Goal: Information Seeking & Learning: Learn about a topic

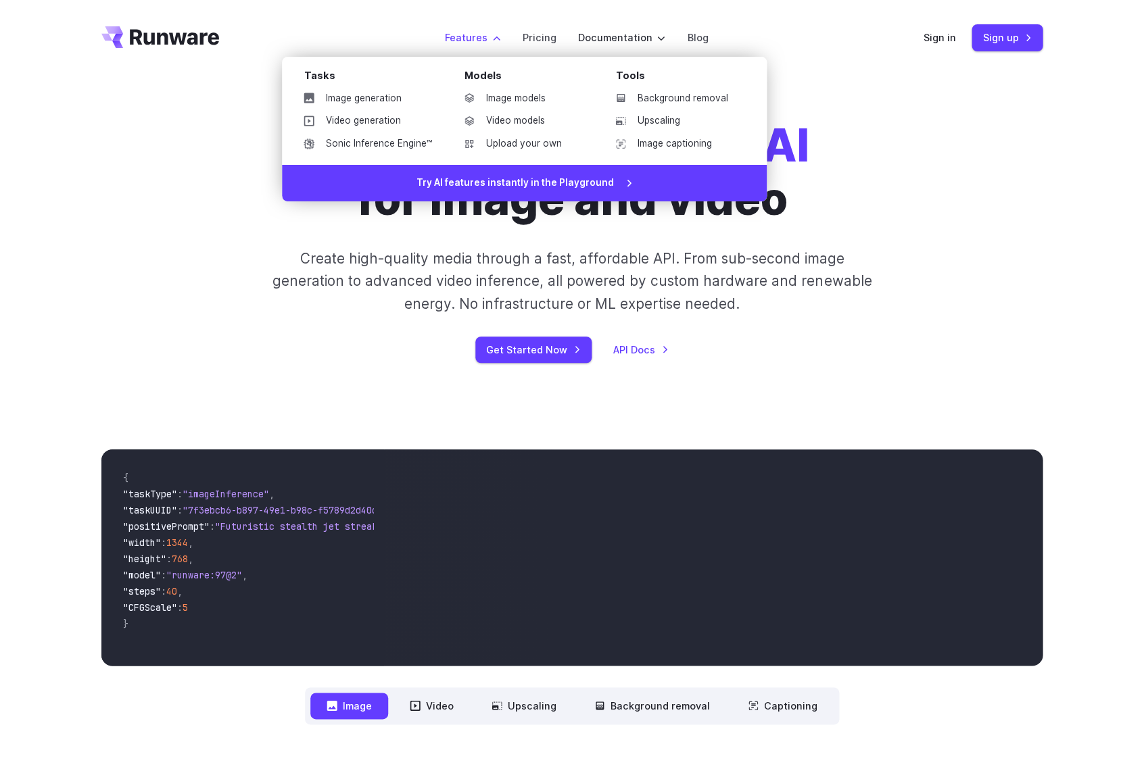
click at [456, 31] on label "Features" at bounding box center [472, 38] width 56 height 16
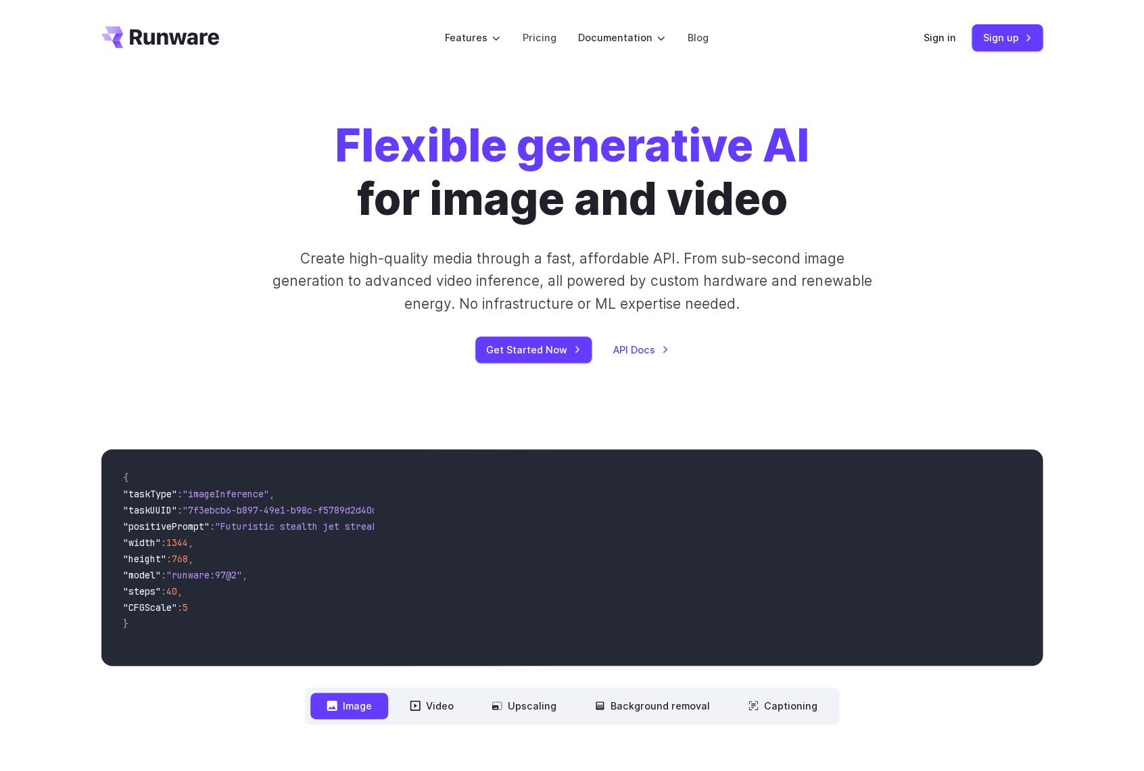
click at [203, 41] on icon "Go to /" at bounding box center [160, 37] width 118 height 22
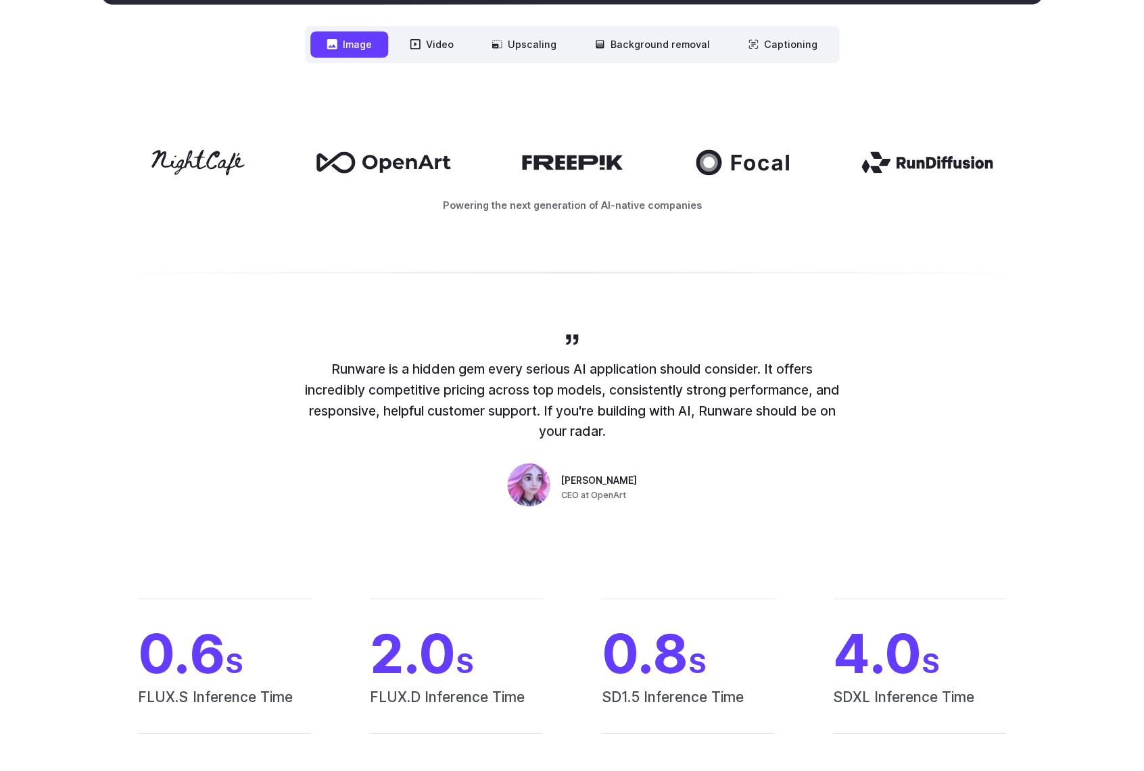
scroll to position [419, 0]
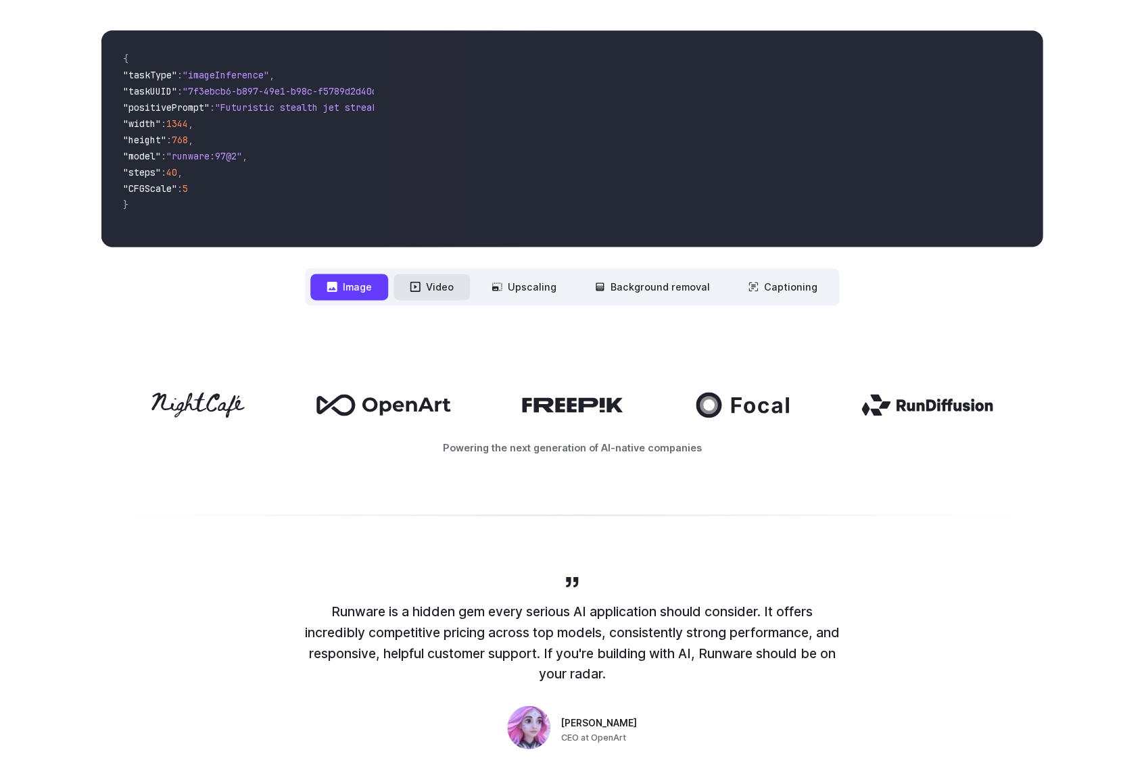
click at [450, 297] on button "Video" at bounding box center [431, 287] width 76 height 26
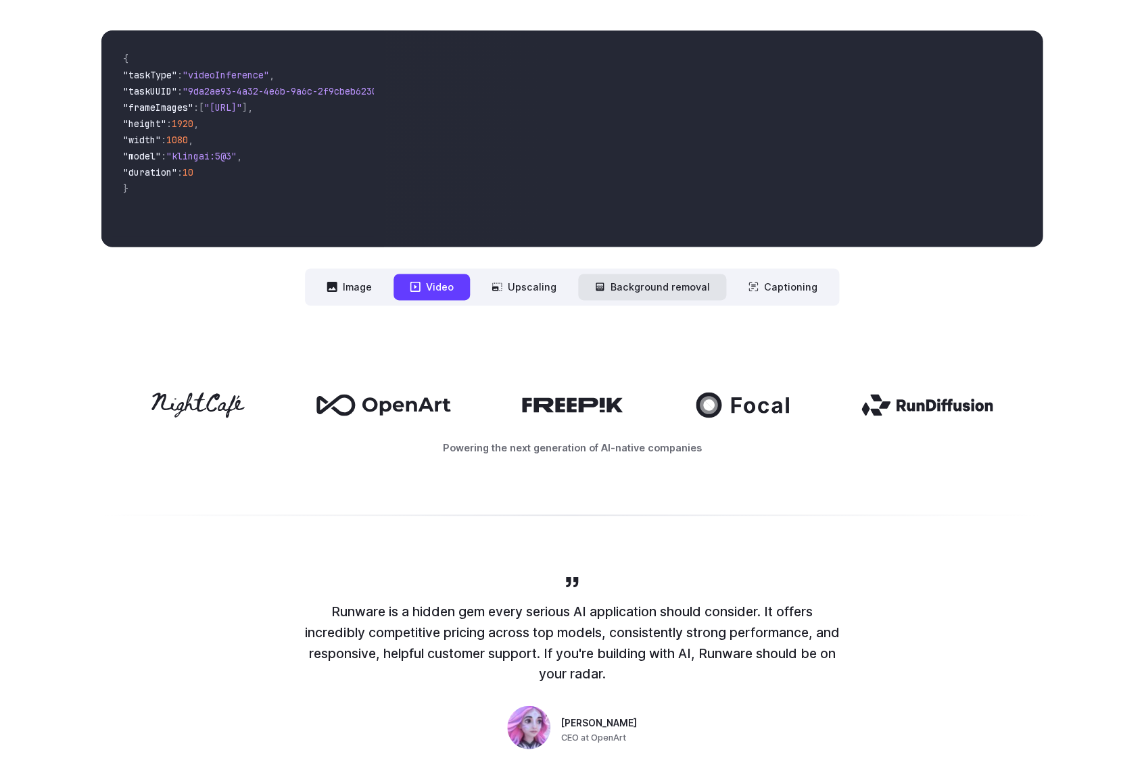
drag, startPoint x: 557, startPoint y: 297, endPoint x: 596, endPoint y: 296, distance: 38.5
click at [558, 297] on button "Upscaling" at bounding box center [523, 287] width 97 height 26
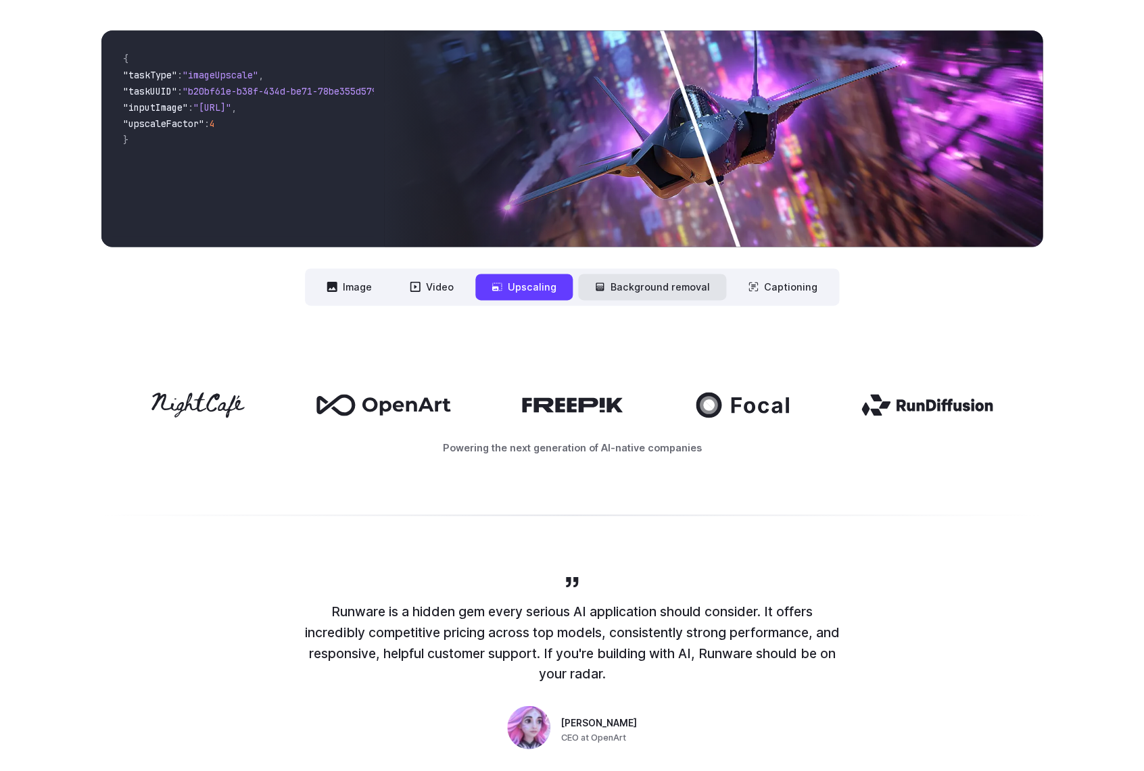
click at [640, 297] on button "Background removal" at bounding box center [652, 287] width 148 height 26
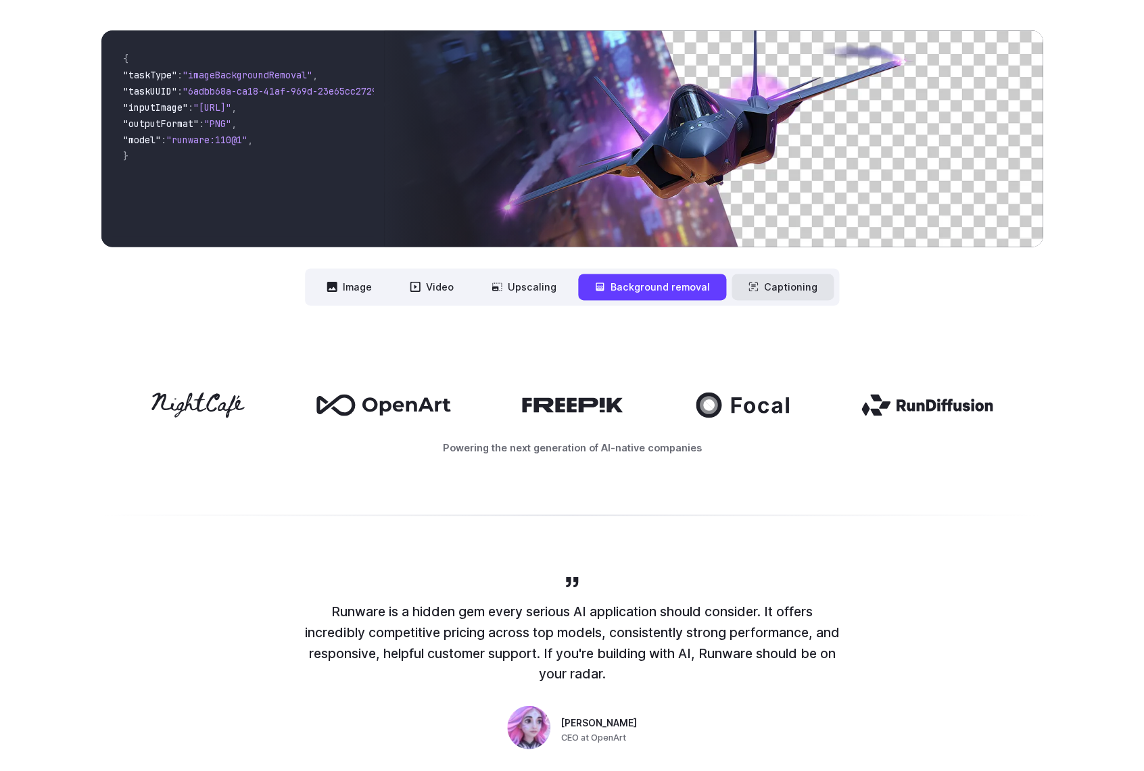
click at [793, 300] on button "Captioning" at bounding box center [782, 287] width 102 height 26
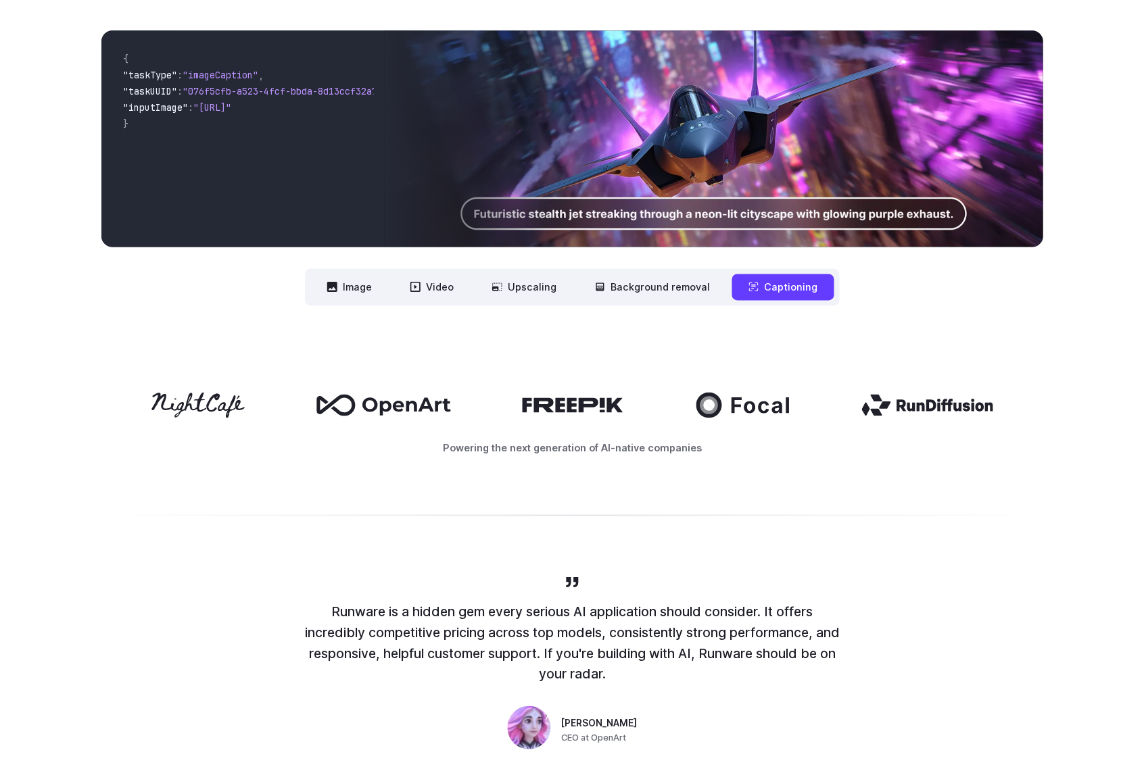
scroll to position [0, 0]
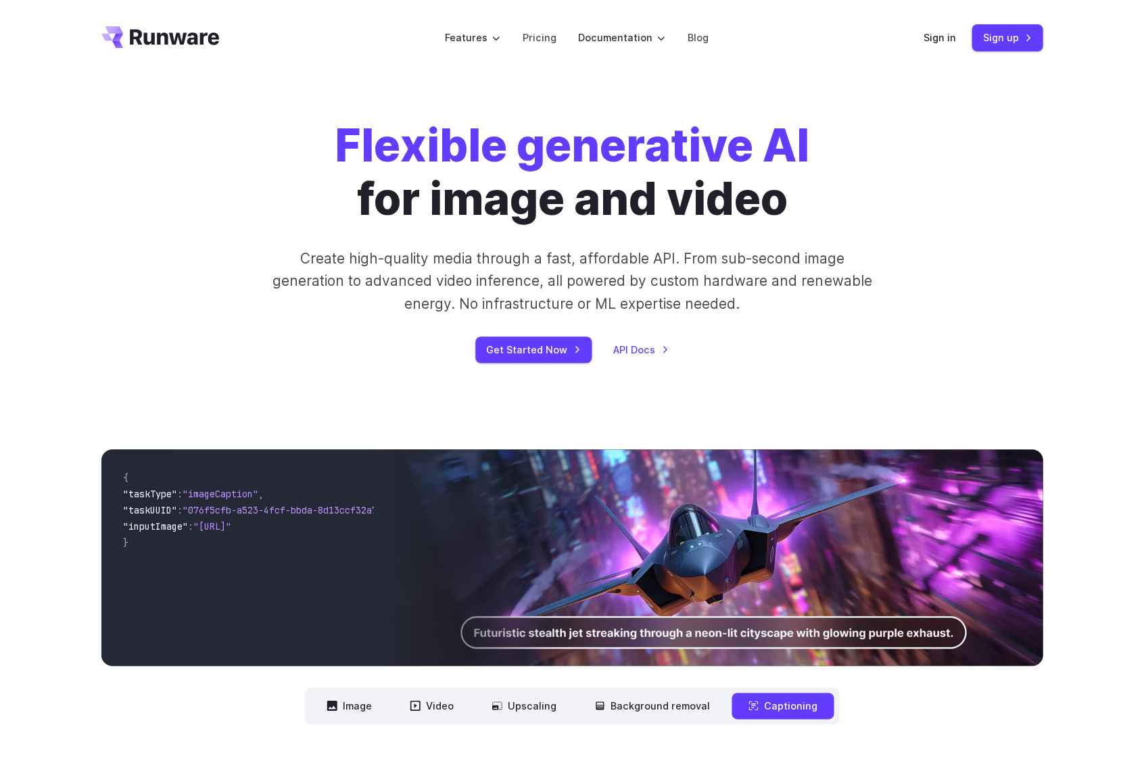
click at [158, 41] on icon "Go to /" at bounding box center [174, 37] width 89 height 16
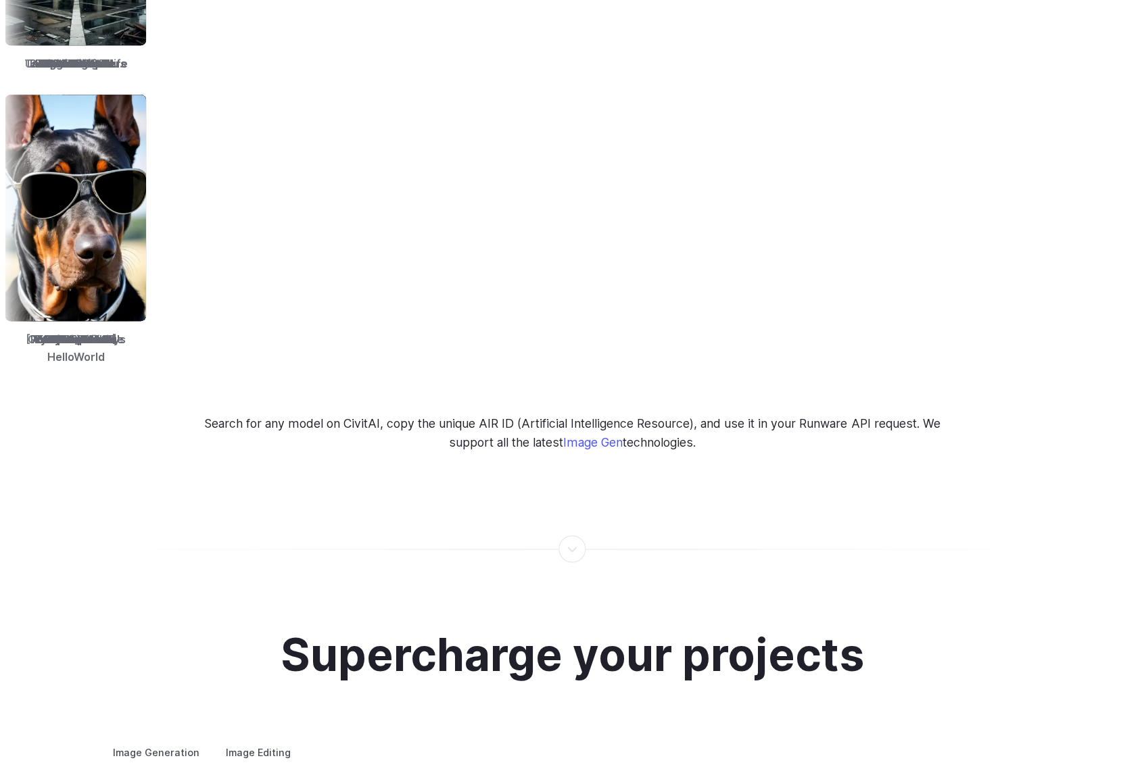
scroll to position [2495, 0]
